Goal: Task Accomplishment & Management: Complete application form

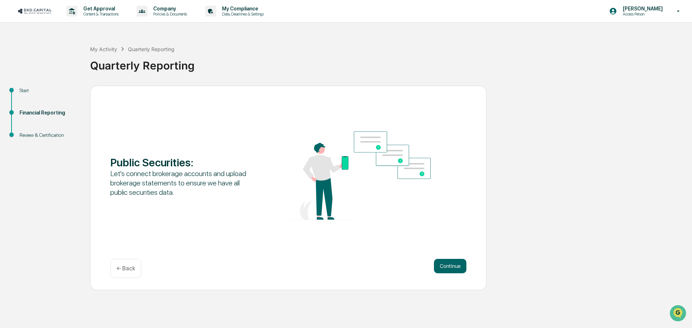
click at [441, 266] on button "Continue" at bounding box center [450, 266] width 32 height 14
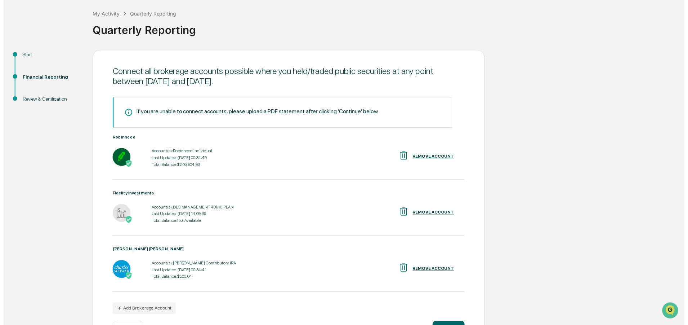
scroll to position [62, 0]
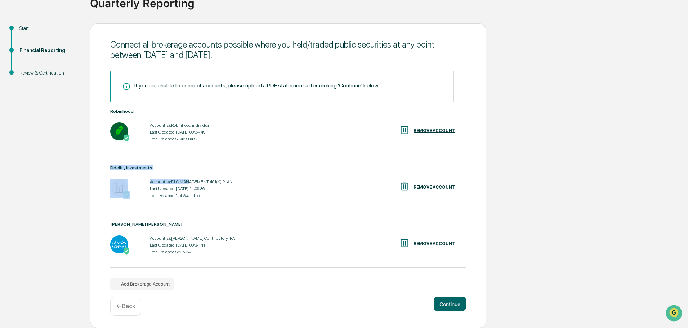
drag, startPoint x: 237, startPoint y: 185, endPoint x: 278, endPoint y: 209, distance: 47.8
click at [271, 208] on div "Fidelity Investments Account(s): DLC MANAGEMENT 401(K) PLAN Last Updated: [DATE…" at bounding box center [288, 188] width 356 height 46
click at [267, 198] on div "Account(s): DLC MANAGEMENT 401(K) PLAN Last Updated: [DATE] 14:09:36 Total Bala…" at bounding box center [288, 189] width 356 height 22
click at [451, 306] on button "Continue" at bounding box center [450, 304] width 32 height 14
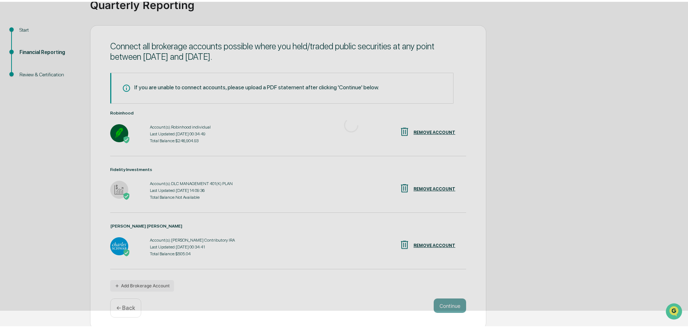
scroll to position [0, 0]
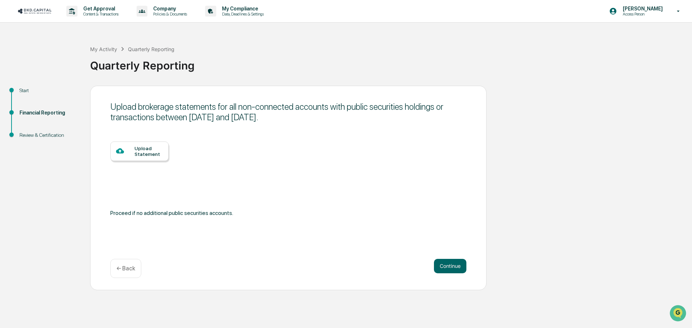
drag, startPoint x: 157, startPoint y: 105, endPoint x: 450, endPoint y: 154, distance: 297.0
click at [430, 141] on div "Upload brokerage statements for all non-connected accounts with public securiti…" at bounding box center [288, 188] width 396 height 205
click at [446, 274] on div "Continue ← Back" at bounding box center [288, 268] width 356 height 19
click at [448, 265] on button "Continue" at bounding box center [450, 266] width 32 height 14
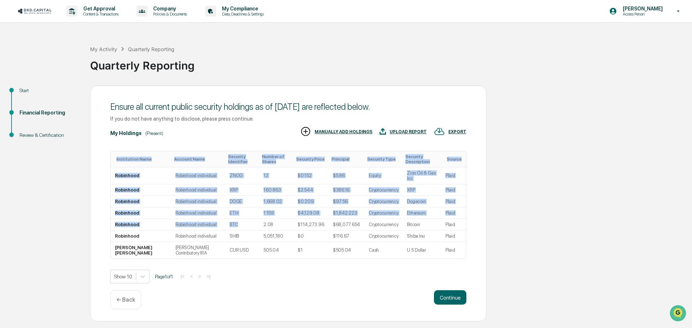
drag, startPoint x: 219, startPoint y: 209, endPoint x: 599, endPoint y: 226, distance: 379.8
click at [597, 226] on div "Start Financial Reporting Review & Certification Ensure all current public secu…" at bounding box center [346, 204] width 685 height 236
click at [600, 225] on div "Start Financial Reporting Review & Certification Ensure all current public secu…" at bounding box center [346, 204] width 685 height 236
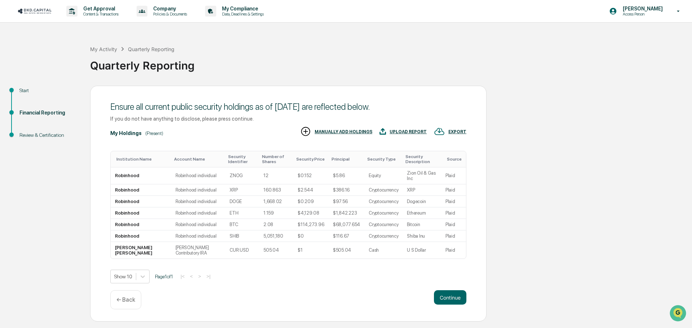
click at [441, 273] on div "Ensure all current public security holdings as of [DATE] are reflected below. I…" at bounding box center [288, 204] width 396 height 236
click at [451, 290] on button "Continue" at bounding box center [450, 297] width 32 height 14
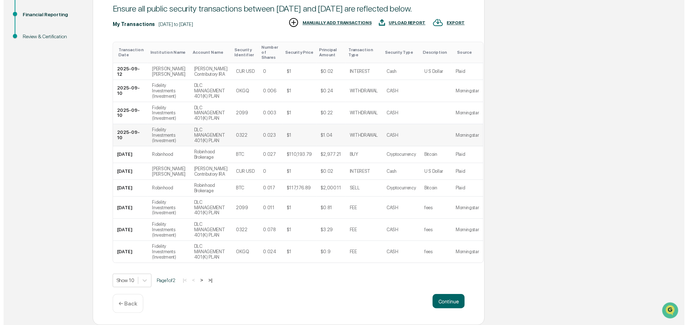
scroll to position [109, 0]
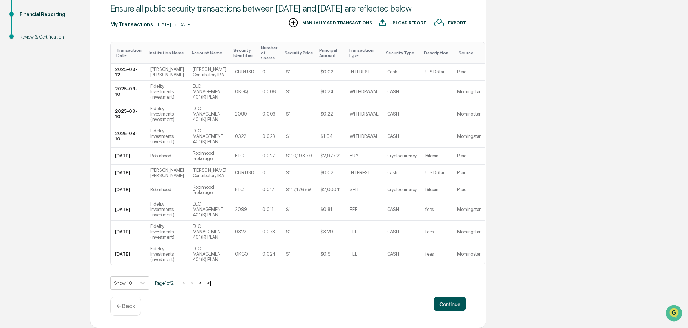
click at [442, 307] on button "Continue" at bounding box center [450, 304] width 32 height 14
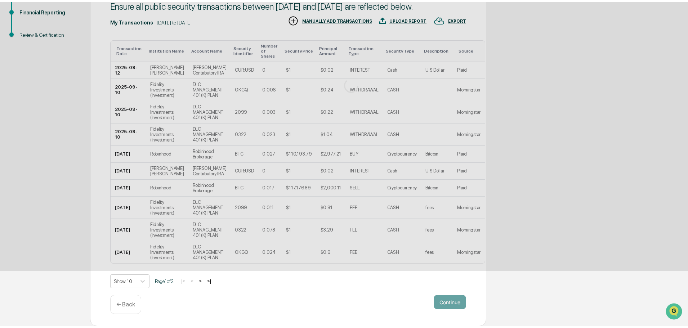
scroll to position [0, 0]
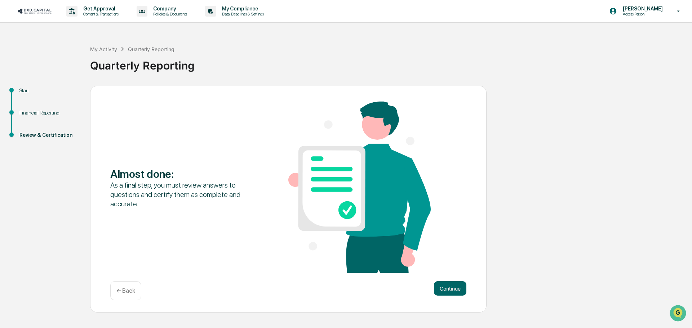
click at [443, 276] on div "Almost done : As a final step, you must review answers to questions and certify…" at bounding box center [288, 199] width 396 height 227
click at [449, 288] on button "Continue" at bounding box center [450, 288] width 32 height 14
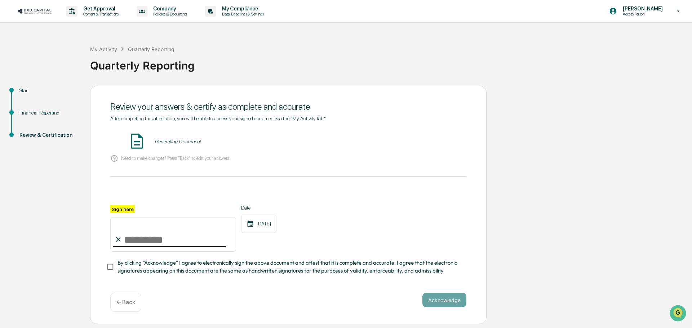
click at [149, 245] on input "Sign here" at bounding box center [173, 234] width 126 height 35
type input "**********"
click at [175, 274] on span "By clicking "Acknowledge" I agree to electronically sign the above document and…" at bounding box center [288, 267] width 343 height 16
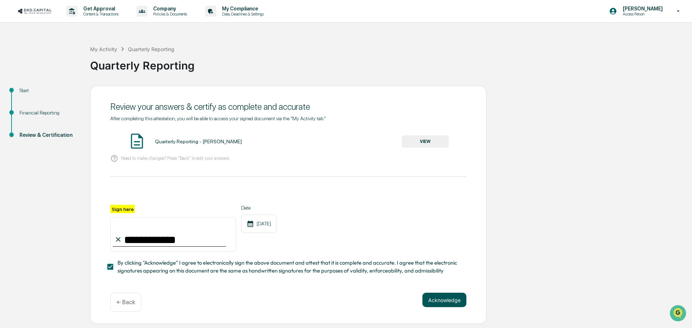
click at [432, 297] on button "Acknowledge" at bounding box center [444, 300] width 44 height 14
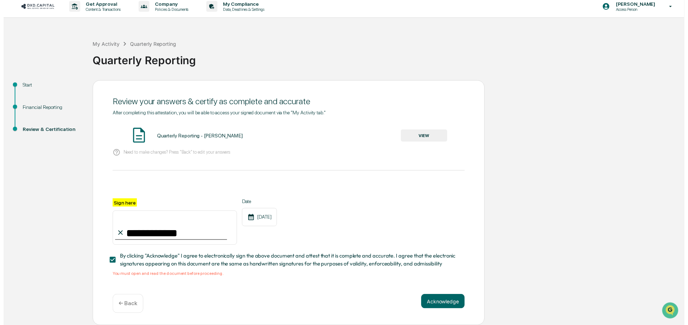
scroll to position [7, 0]
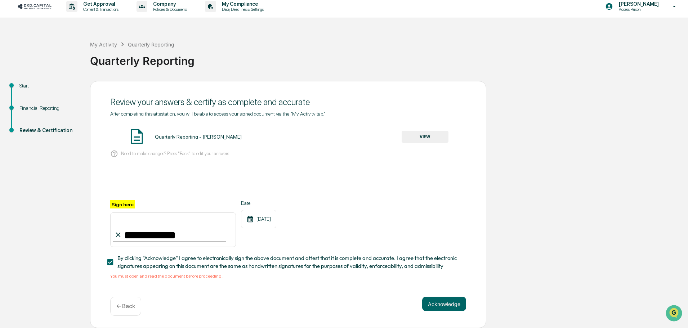
click at [432, 140] on button "VIEW" at bounding box center [425, 137] width 47 height 12
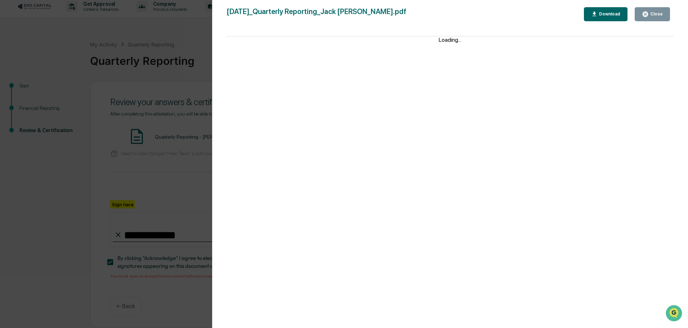
click at [141, 81] on div "Version History [DATE] 10:17 PM [PERSON_NAME] [DATE]_Quarterly Reporting_Jack […" at bounding box center [344, 164] width 688 height 328
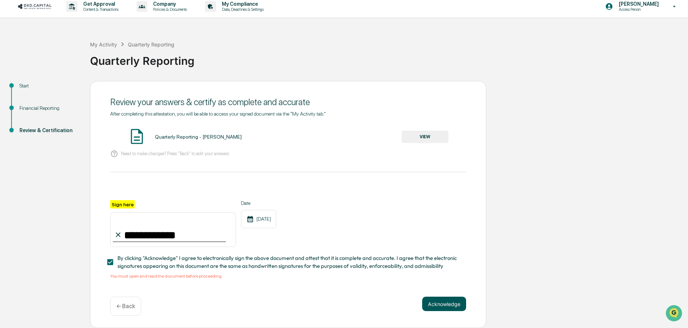
click at [440, 301] on button "Acknowledge" at bounding box center [444, 304] width 44 height 14
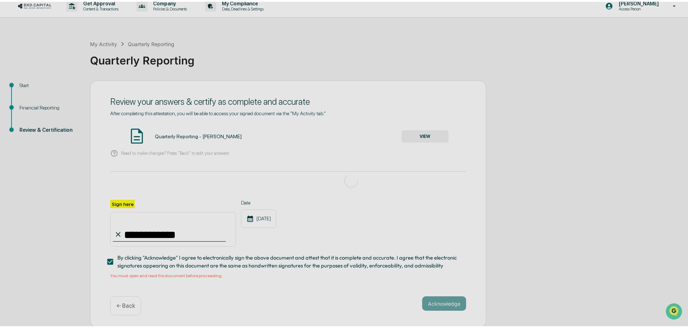
scroll to position [0, 0]
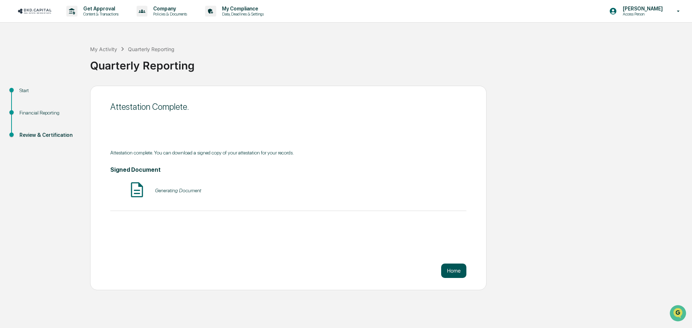
click at [453, 270] on button "Home" at bounding box center [453, 271] width 25 height 14
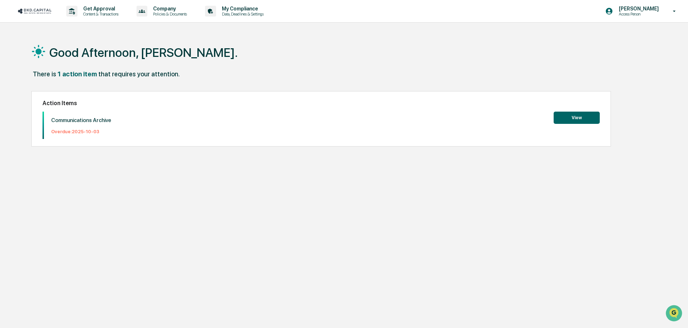
click at [566, 117] on button "View" at bounding box center [577, 118] width 46 height 12
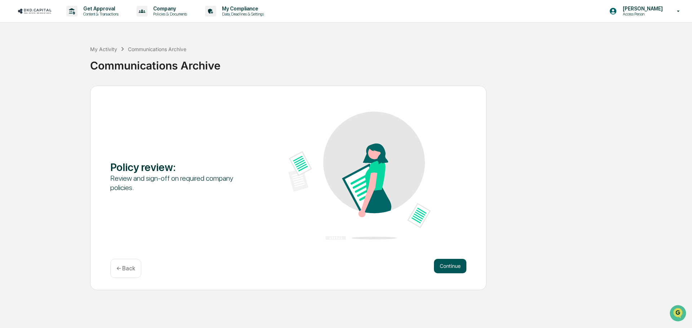
click at [453, 267] on button "Continue" at bounding box center [450, 266] width 32 height 14
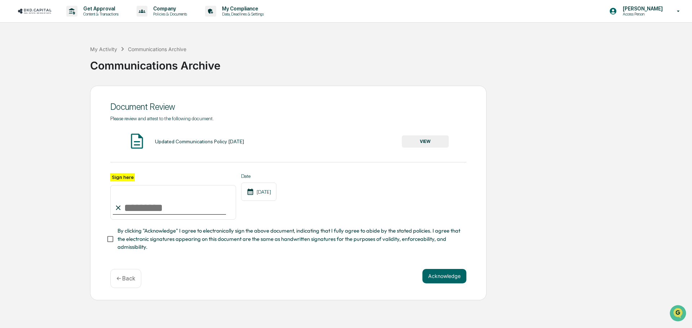
click at [160, 211] on input "Sign here" at bounding box center [173, 202] width 126 height 35
click at [415, 138] on button "VIEW" at bounding box center [425, 141] width 47 height 12
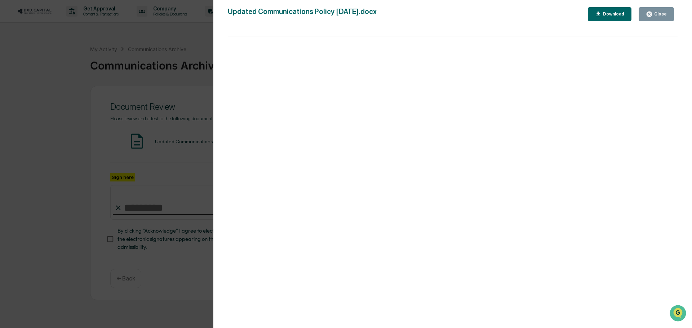
click at [112, 209] on div "Version History [DATE] 05:36 PM [PERSON_NAME] [DATE] 05:36 PM [PERSON_NAME] [DA…" at bounding box center [346, 164] width 692 height 328
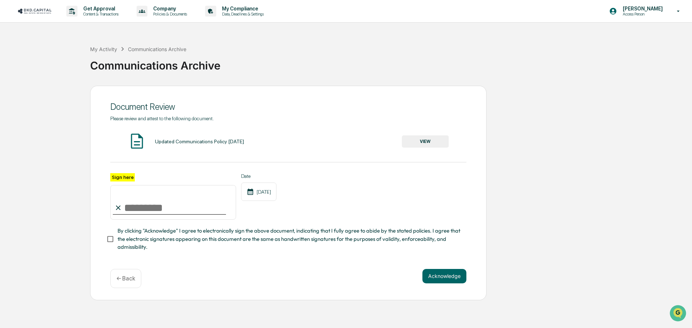
click at [145, 211] on input "Sign here" at bounding box center [173, 202] width 126 height 35
type input "**********"
click at [164, 237] on span "By clicking "Acknowledge" I agree to electronically sign the above document, in…" at bounding box center [288, 239] width 343 height 24
click at [453, 280] on button "Acknowledge" at bounding box center [444, 276] width 44 height 14
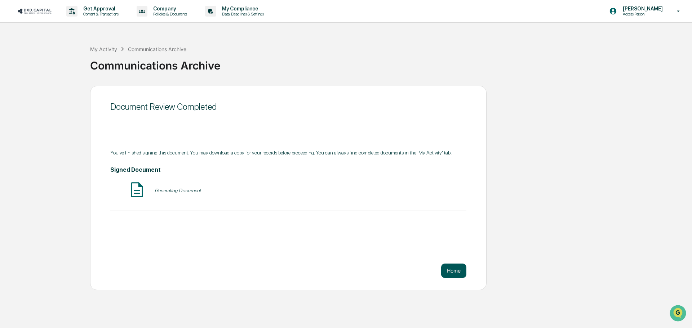
click at [448, 272] on button "Home" at bounding box center [453, 271] width 25 height 14
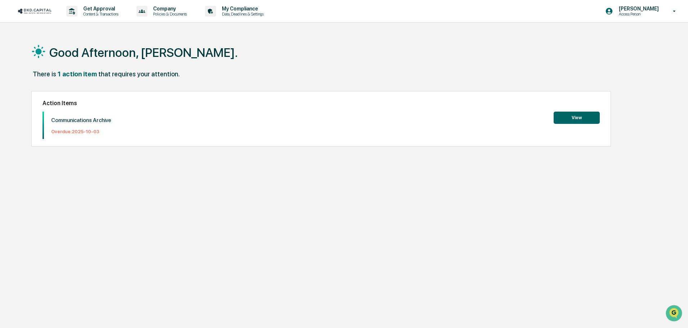
click at [575, 118] on button "View" at bounding box center [577, 118] width 46 height 12
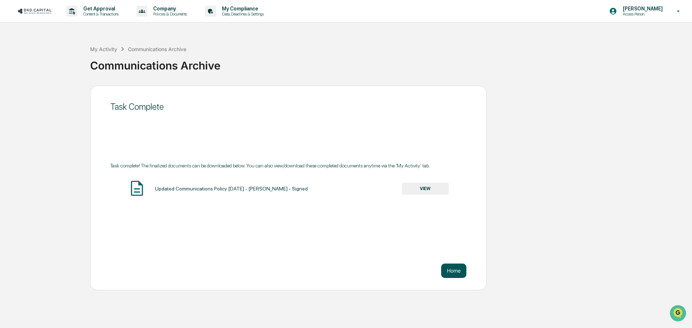
click at [458, 268] on button "Home" at bounding box center [453, 271] width 25 height 14
